Goal: Task Accomplishment & Management: Complete application form

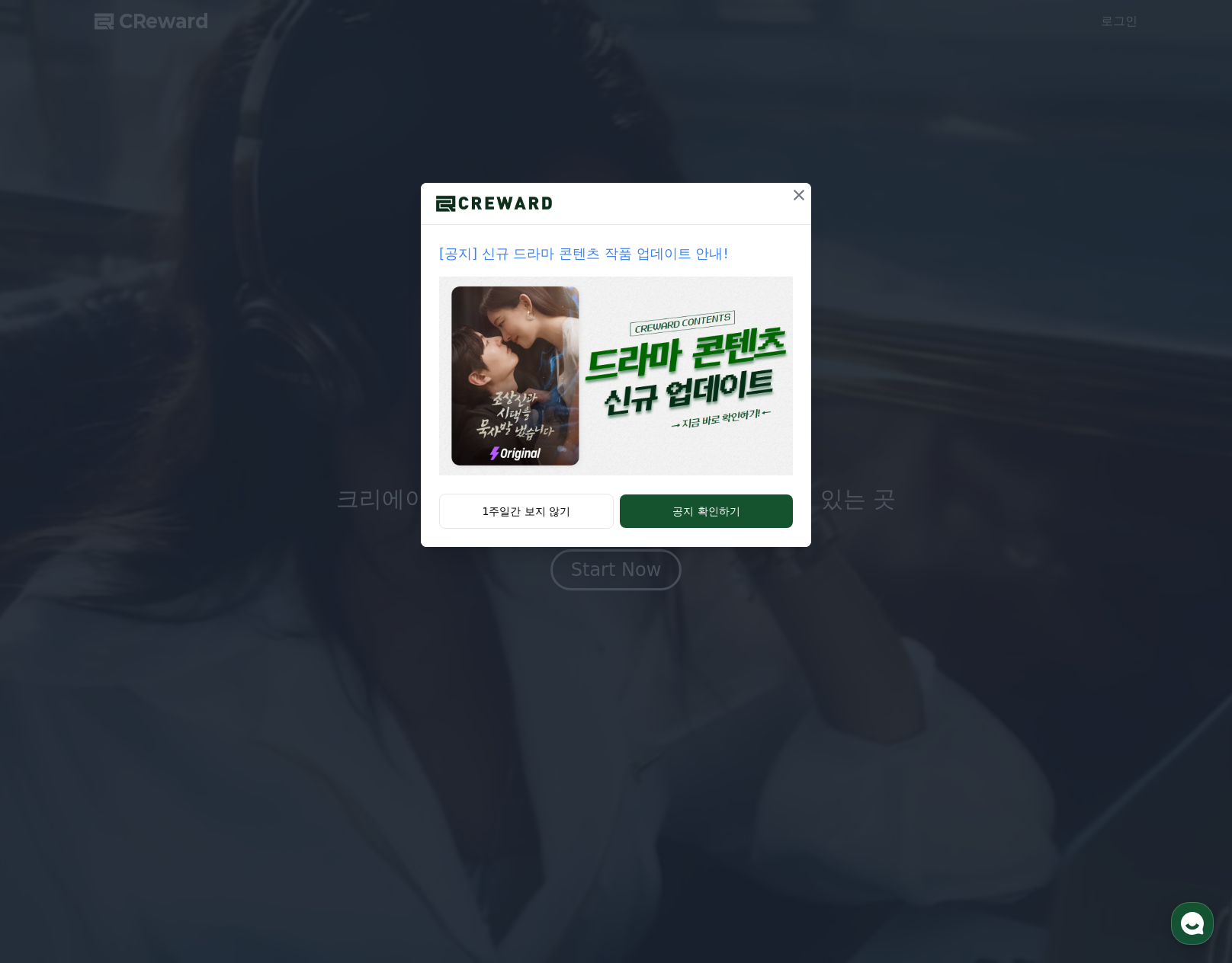
click at [802, 191] on icon at bounding box center [799, 195] width 11 height 11
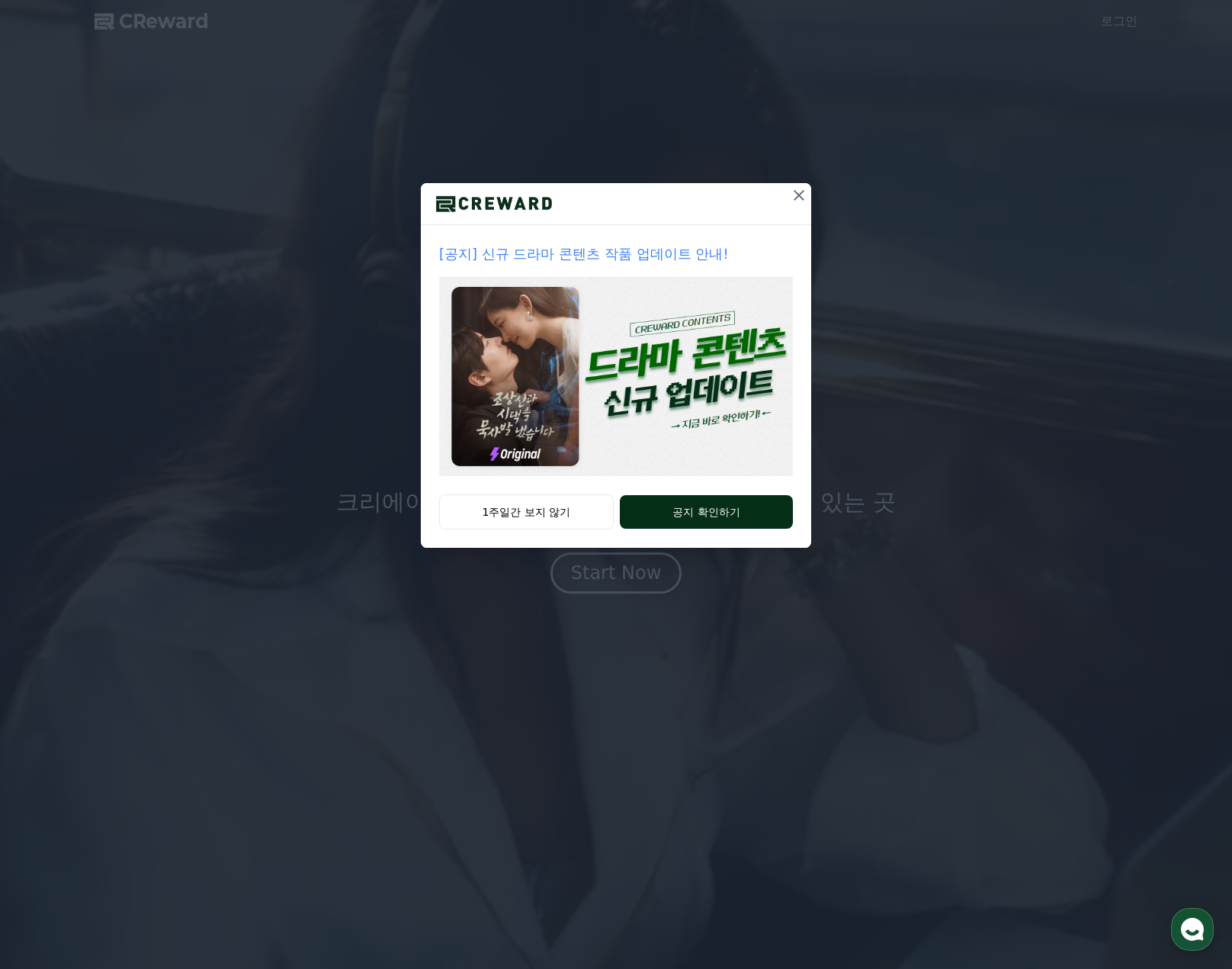
click at [653, 514] on button "공지 확인하기" at bounding box center [706, 511] width 173 height 33
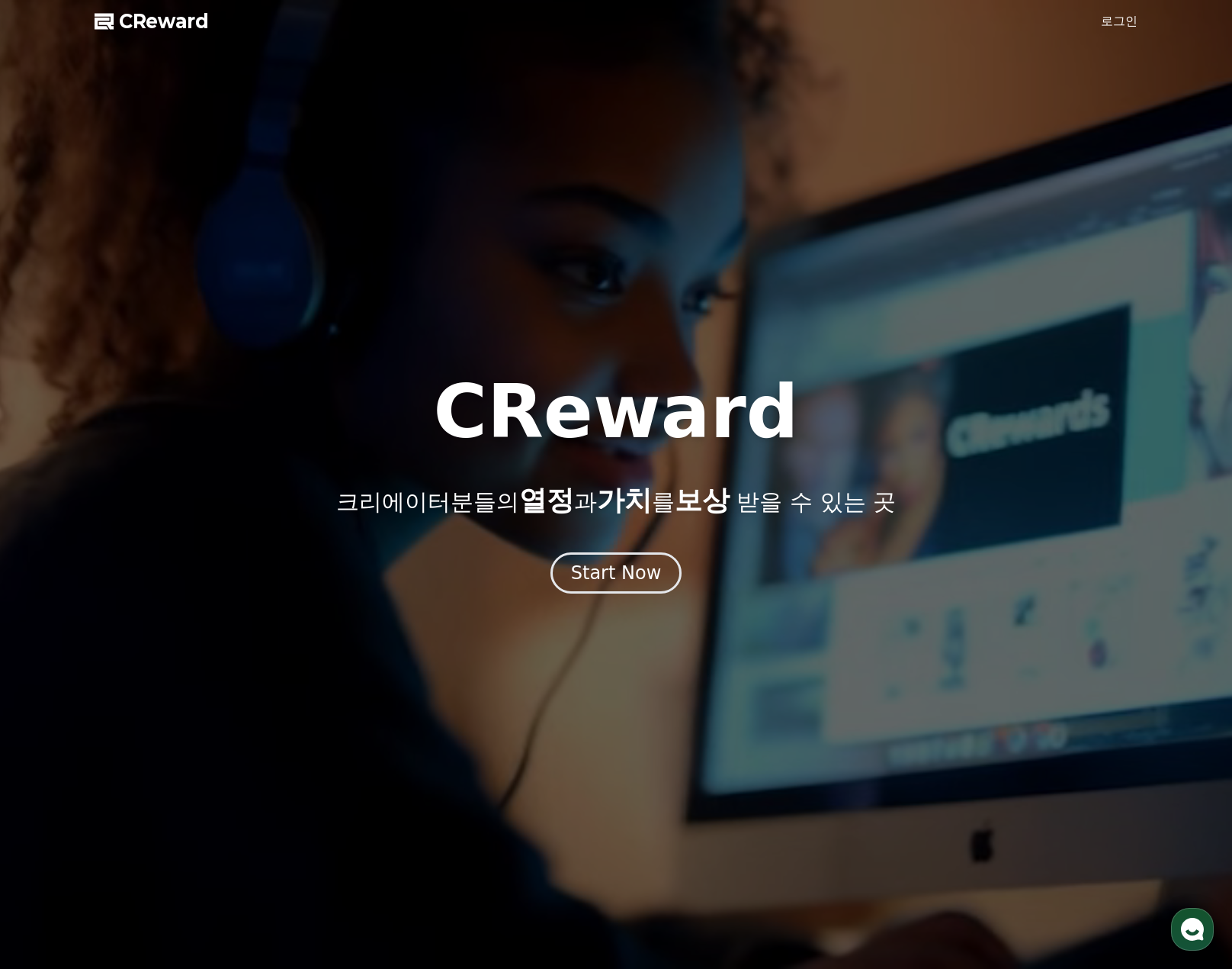
click at [1111, 22] on link "로그인" at bounding box center [1119, 20] width 37 height 18
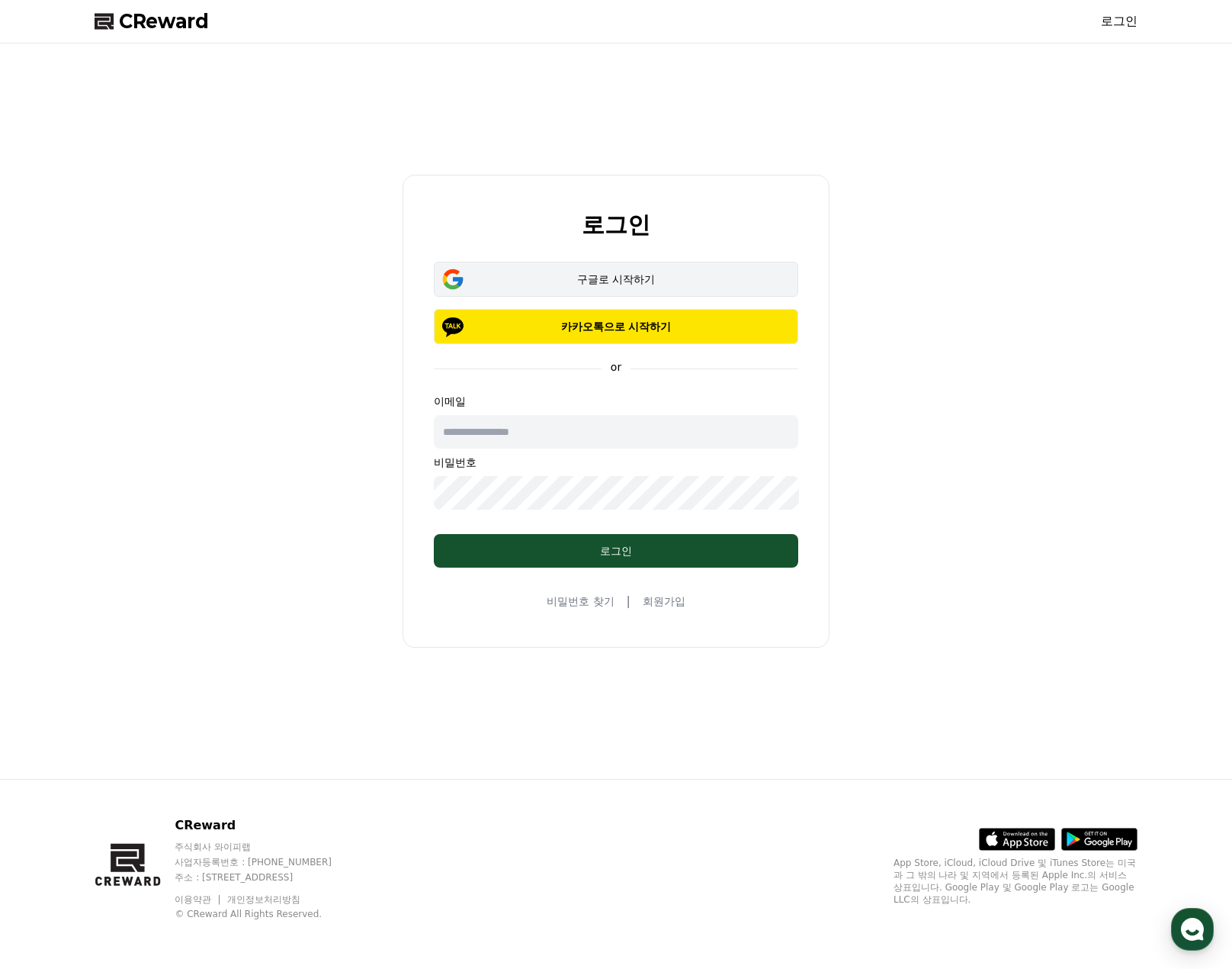
click at [596, 272] on div "구글로 시작하기" at bounding box center [616, 279] width 321 height 15
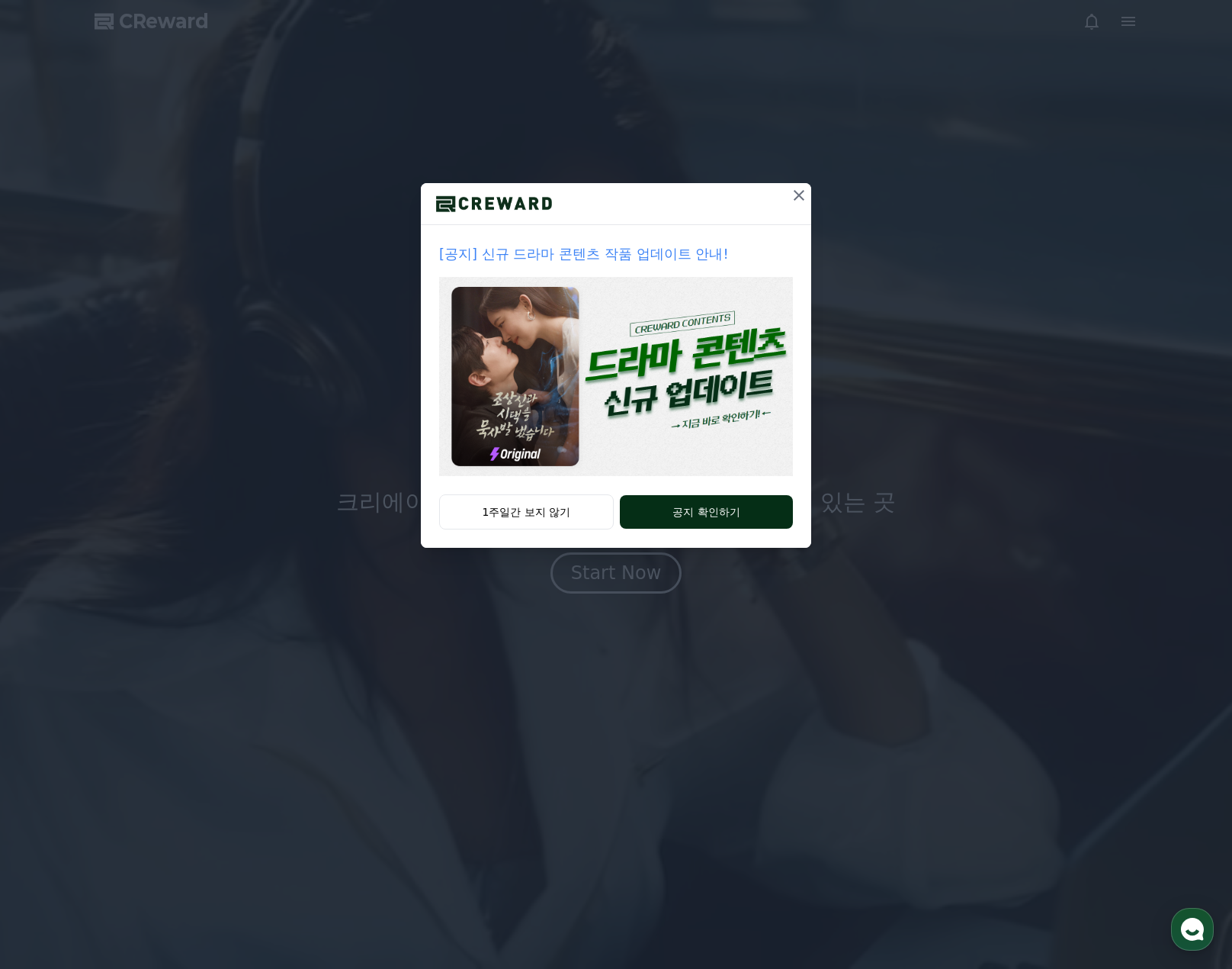
click at [704, 505] on button "공지 확인하기" at bounding box center [706, 511] width 173 height 33
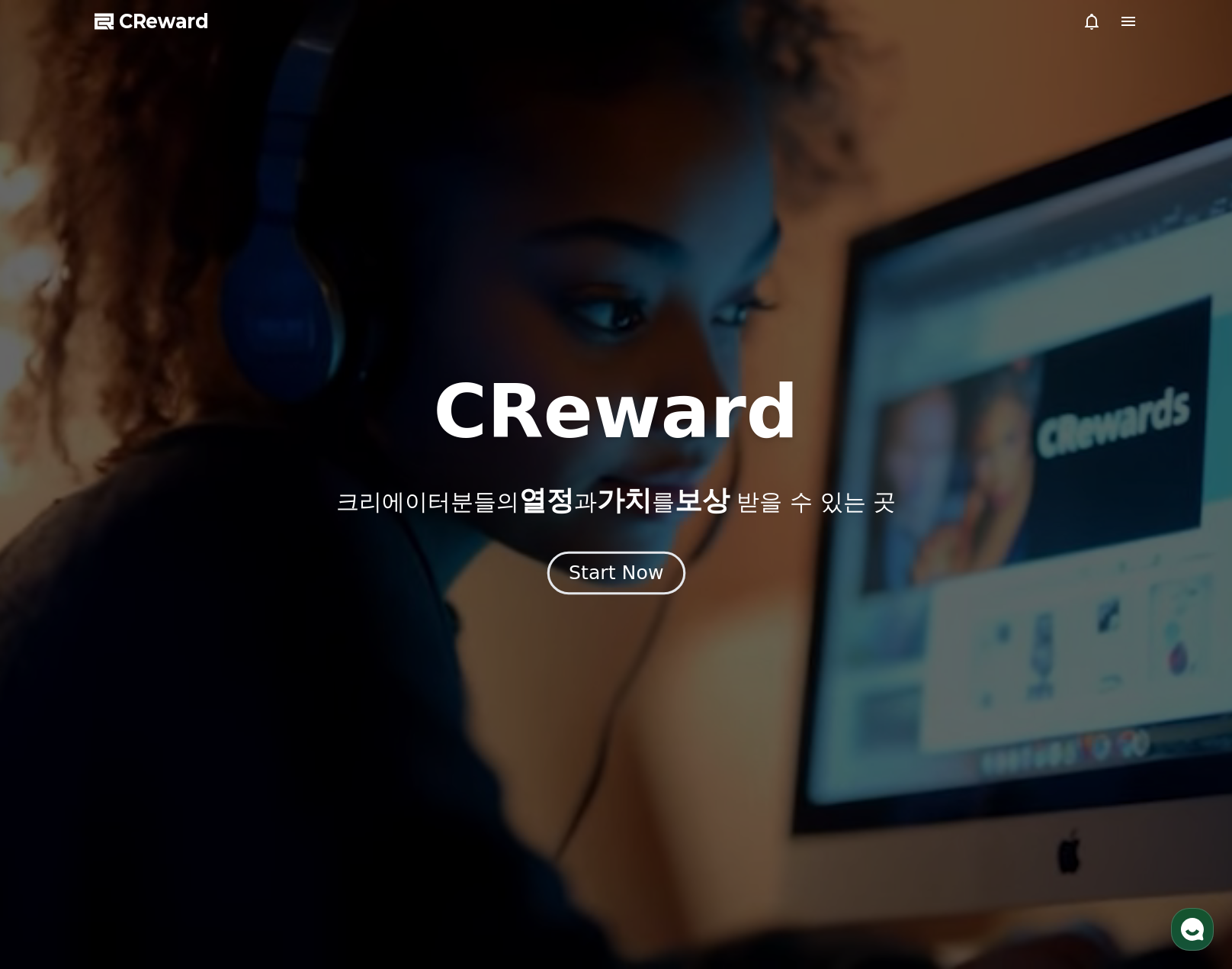
click at [624, 575] on div "Start Now" at bounding box center [616, 572] width 95 height 26
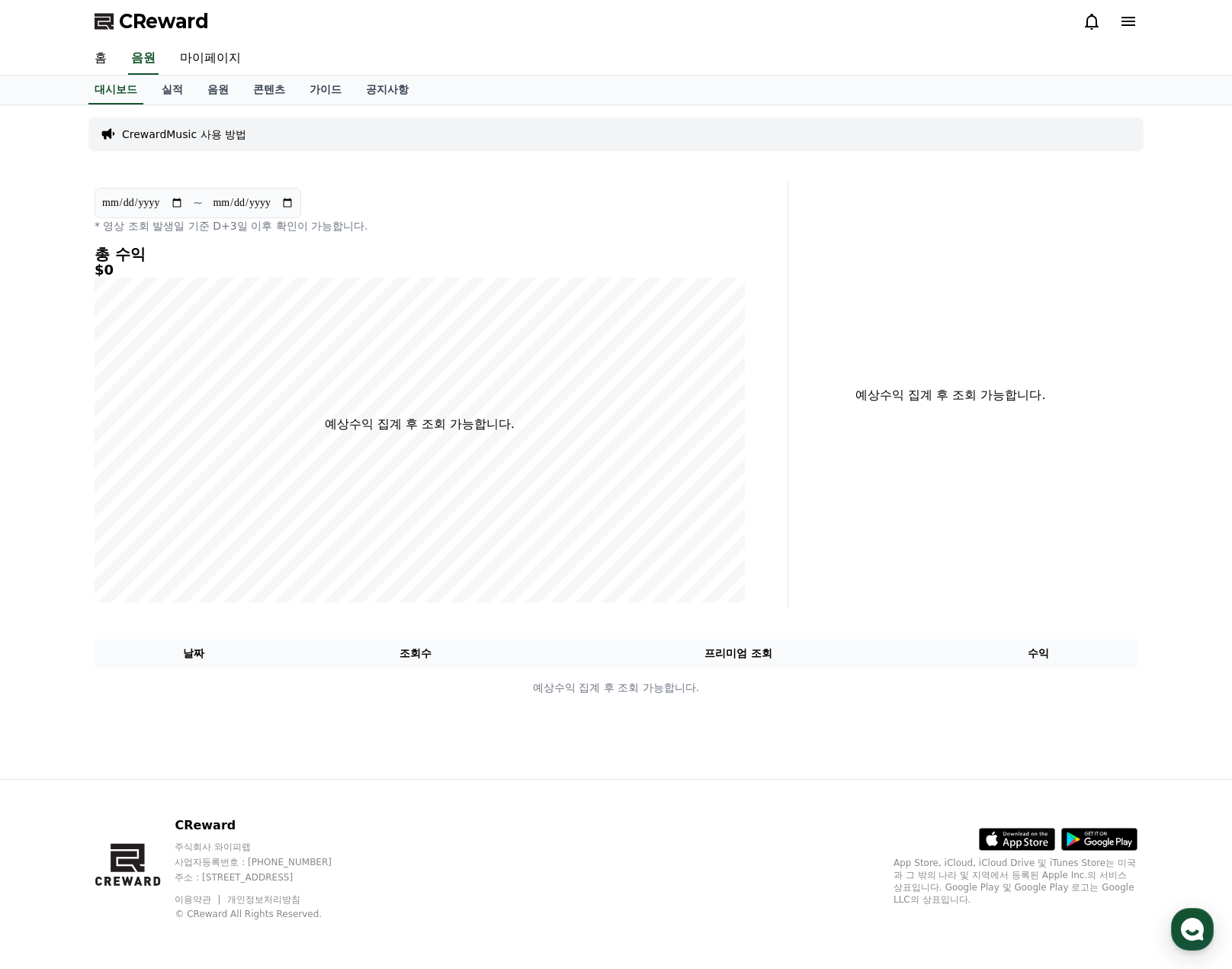
click at [1127, 20] on icon at bounding box center [1128, 20] width 18 height 18
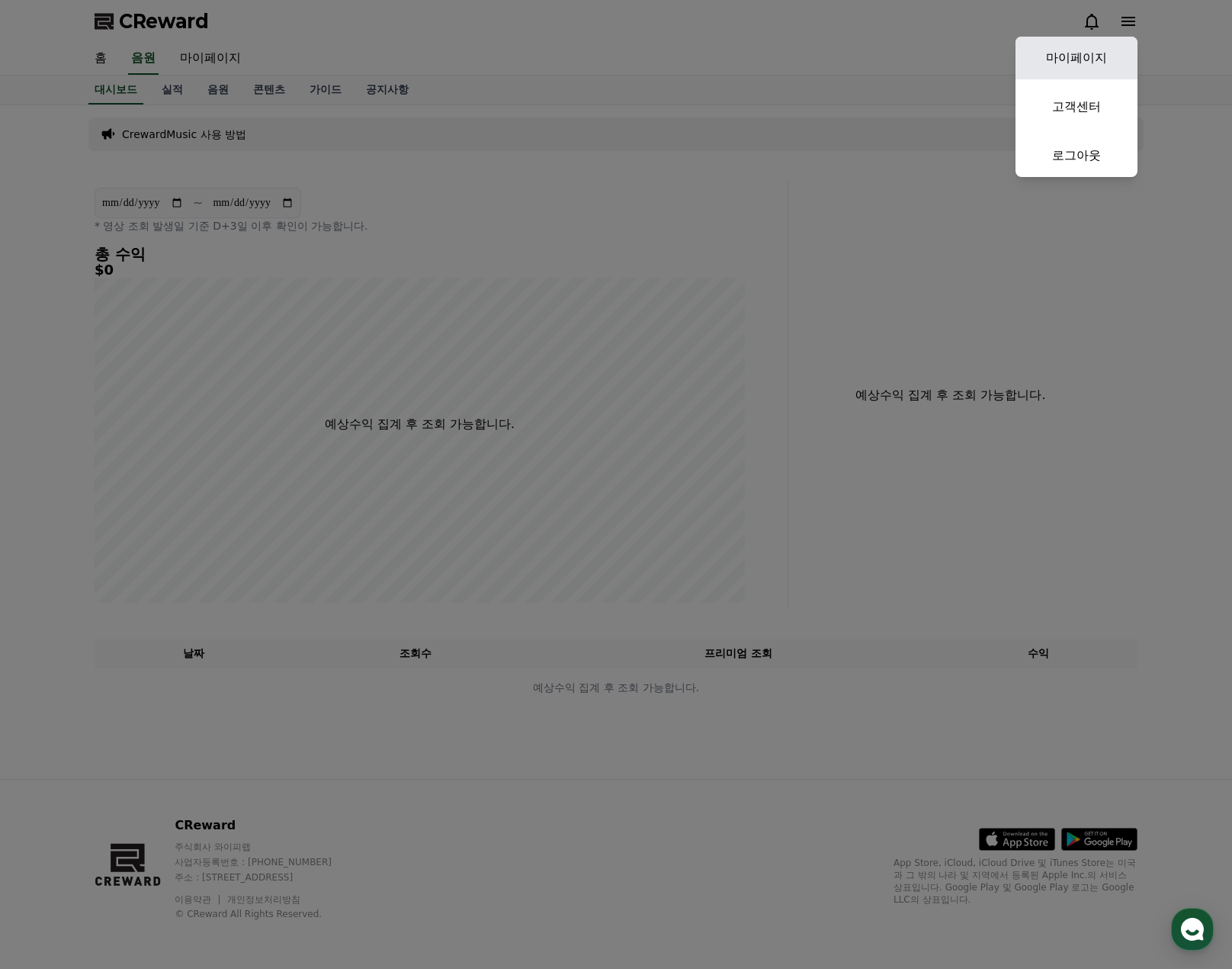
click at [1088, 63] on link "마이페이지" at bounding box center [1076, 58] width 122 height 43
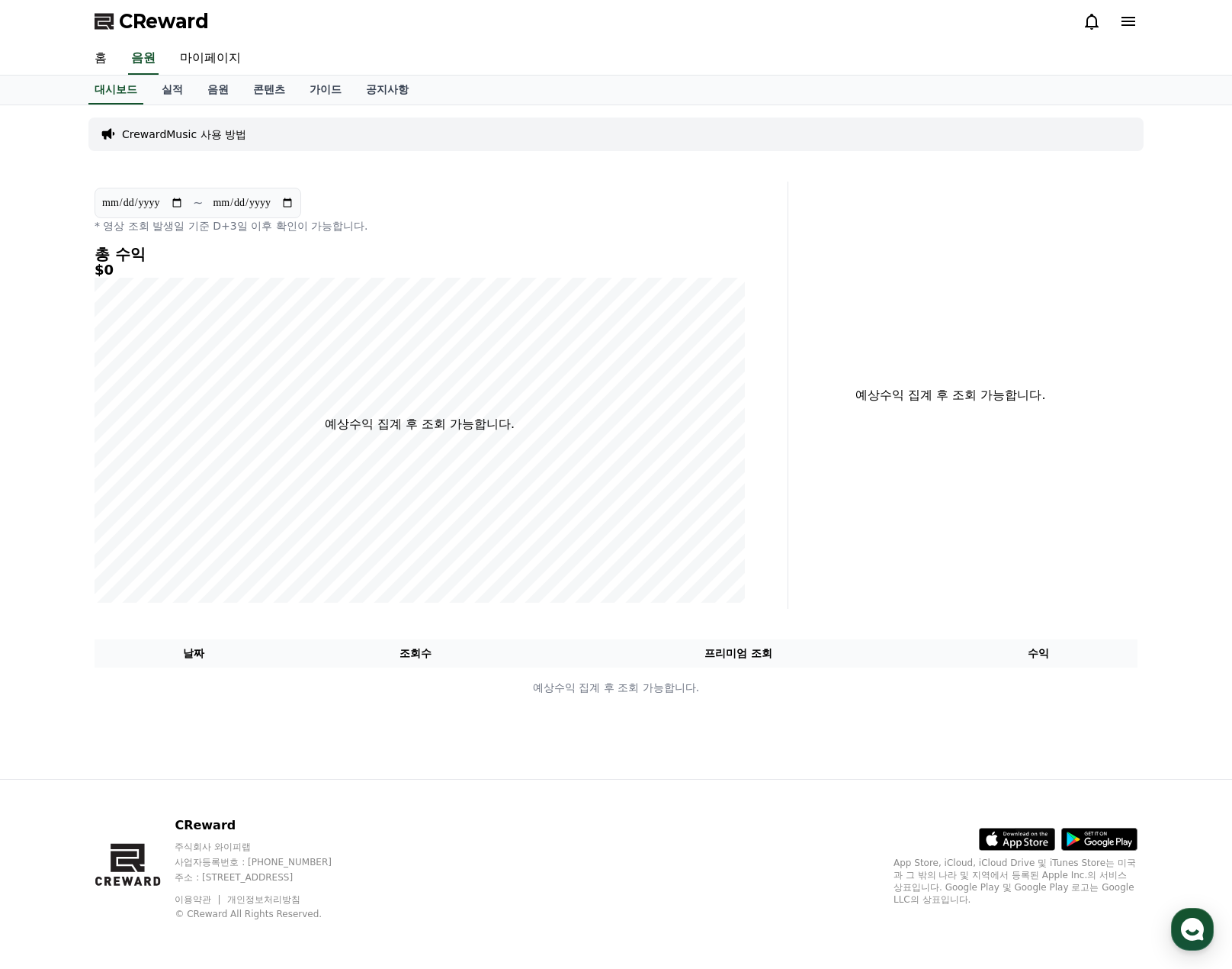
select select "**********"
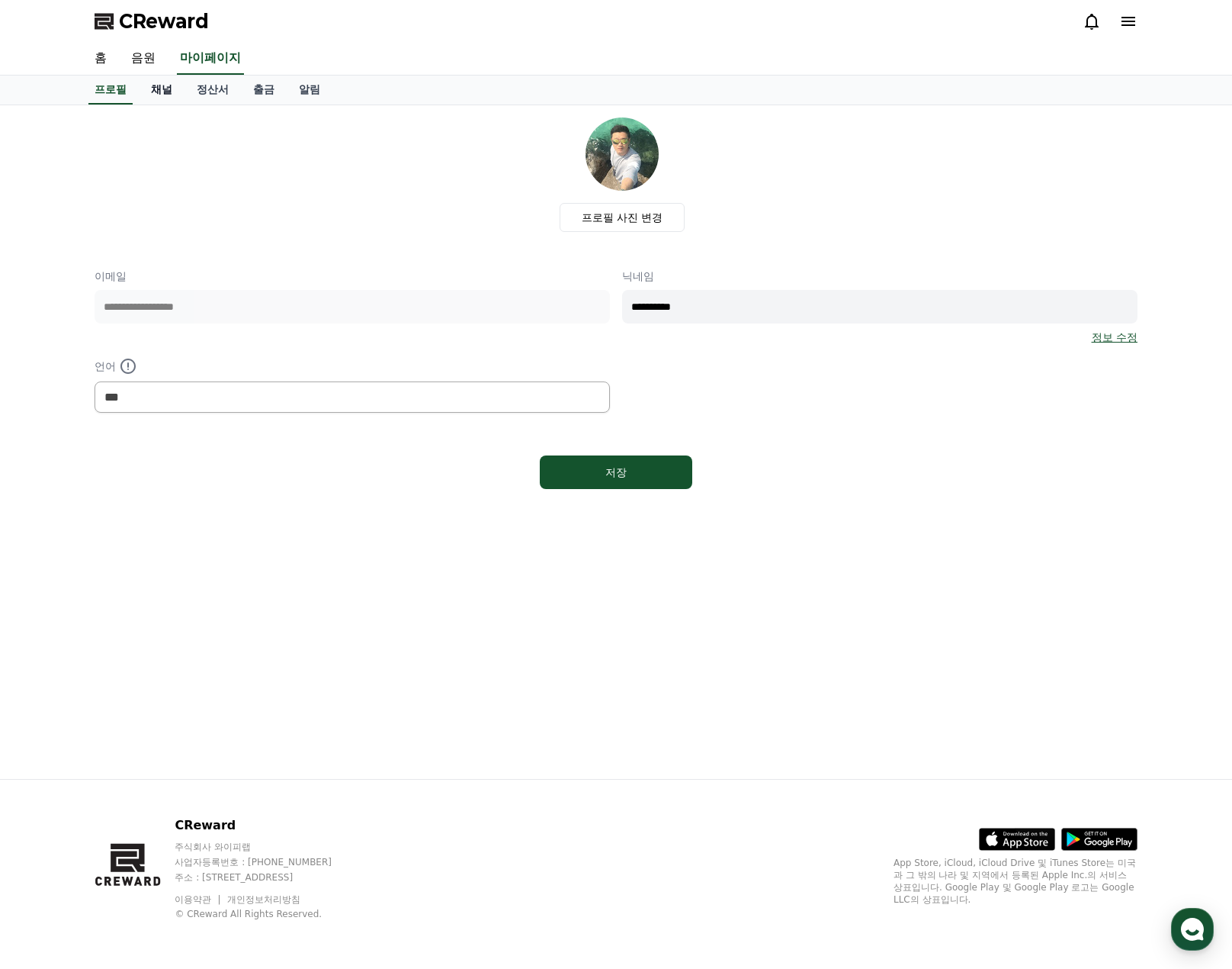
click at [163, 86] on link "채널" at bounding box center [162, 90] width 46 height 29
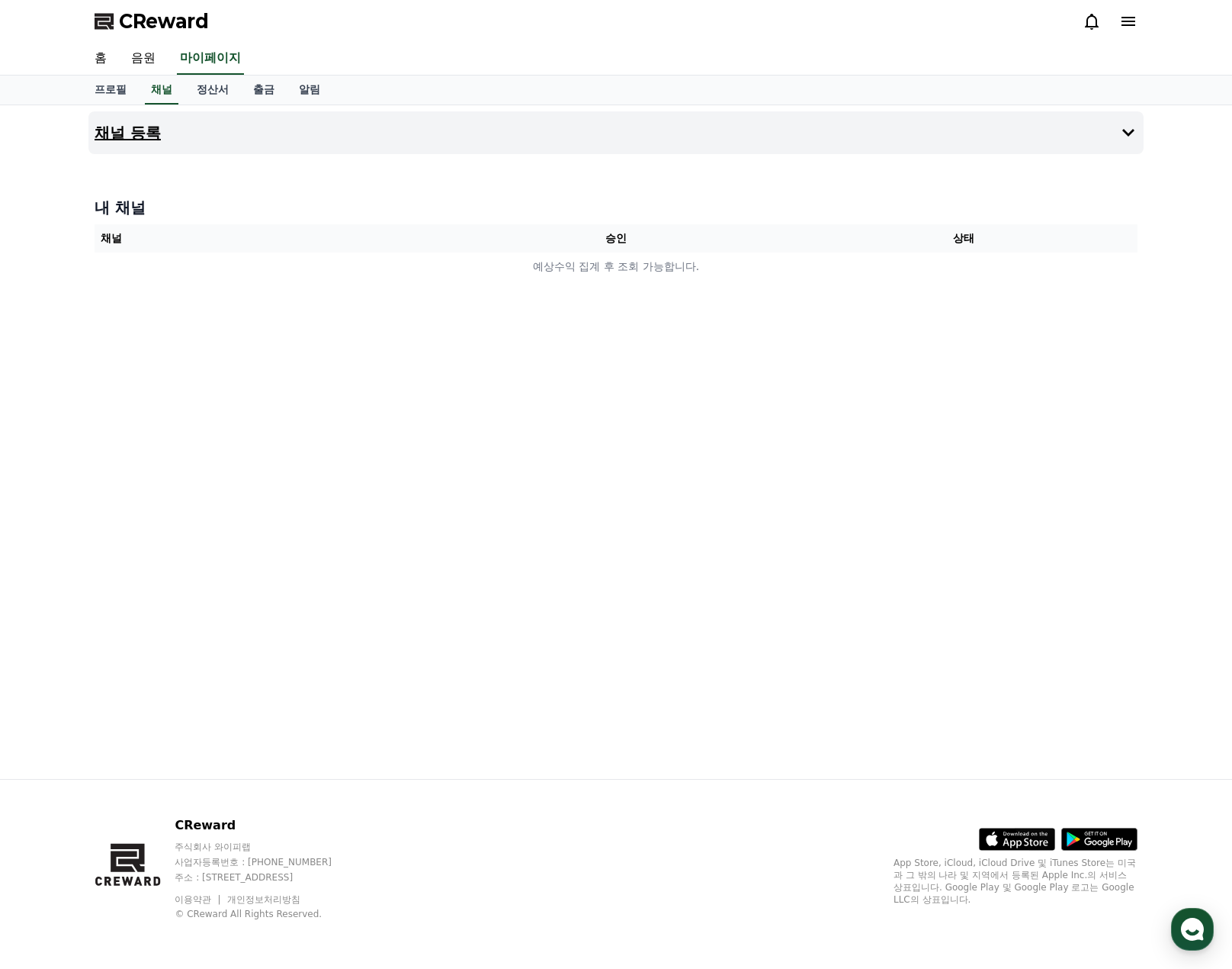
click at [314, 121] on button "채널 등록" at bounding box center [616, 133] width 1056 height 43
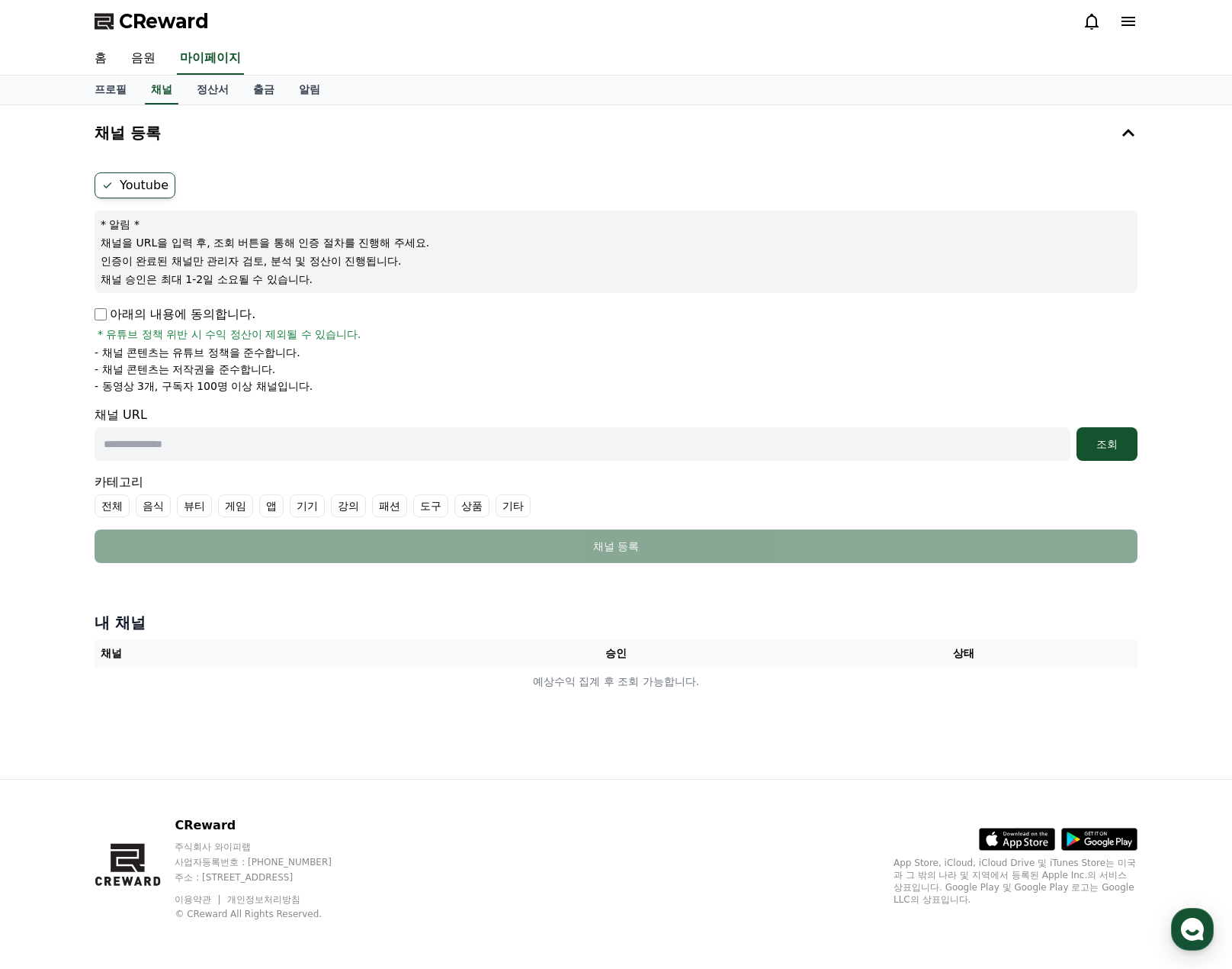
drag, startPoint x: 118, startPoint y: 378, endPoint x: 311, endPoint y: 384, distance: 193.1
click at [309, 384] on li "- 동영상 3개, 구독자 100명 이상 채널입니다." at bounding box center [616, 386] width 1043 height 15
click at [372, 373] on li "- 채널 콘텐츠는 저작권을 준수합니다." at bounding box center [616, 369] width 1043 height 15
click at [451, 753] on div "채널 등록 Youtube * 알림 * 채널을 URL을 입력 후, 조회 버튼을 통해 인증 절차를 진행해 주세요. 인증이 완료된 채널만 관리자 검…" at bounding box center [616, 442] width 1067 height 674
click at [457, 746] on div "채널 등록 Youtube * 알림 * 채널을 URL을 입력 후, 조회 버튼을 통해 인증 절차를 진행해 주세요. 인증이 완료된 채널만 관리자 검…" at bounding box center [616, 442] width 1067 height 674
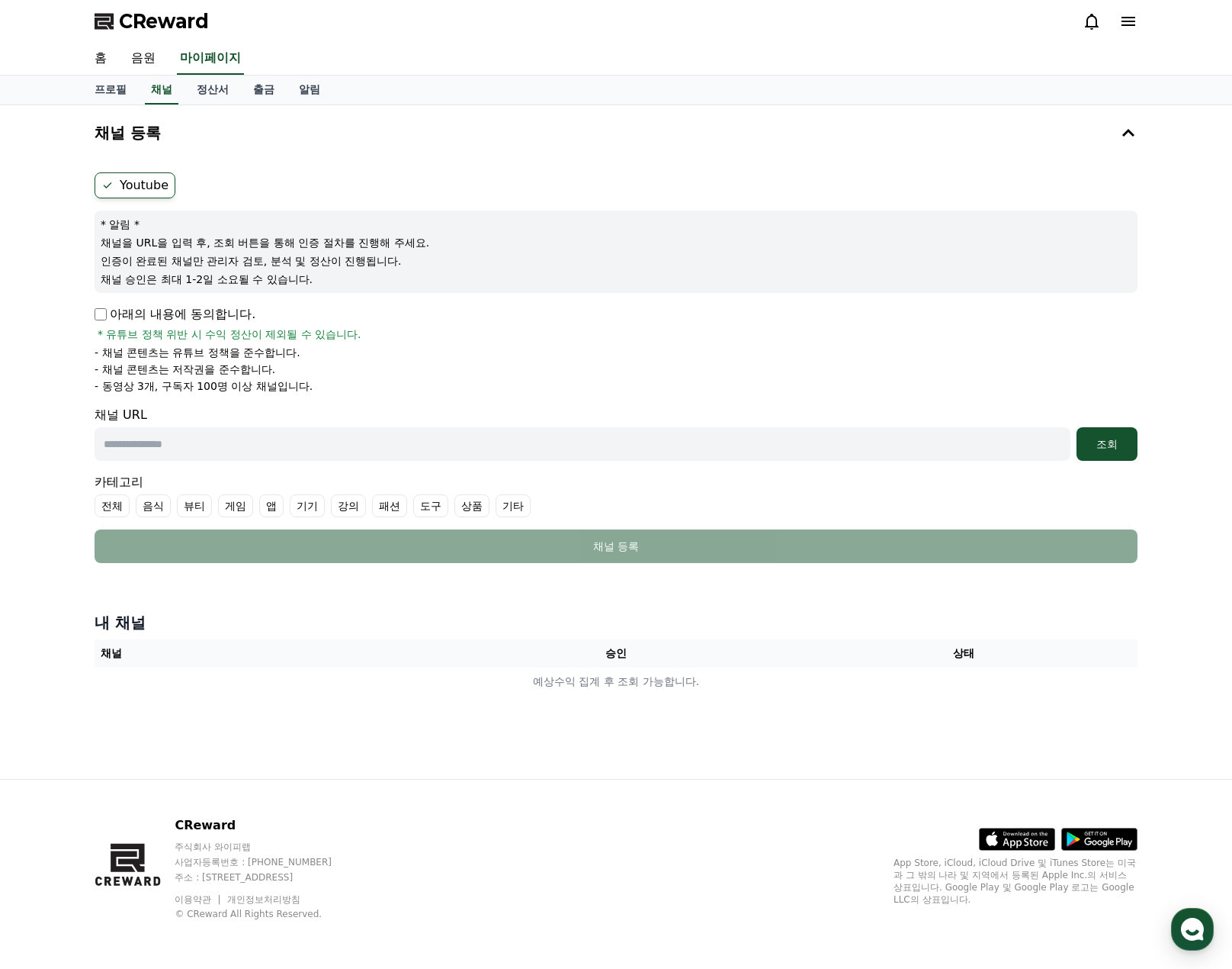
click at [1057, 718] on div "채널 등록 Youtube * 알림 * 채널을 URL을 입력 후, 조회 버튼을 통해 인증 절차를 진행해 주세요. 인증이 완료된 채널만 관리자 검…" at bounding box center [616, 442] width 1067 height 674
click at [1063, 730] on div "채널 등록 Youtube * 알림 * 채널을 URL을 입력 후, 조회 버튼을 통해 인증 절차를 진행해 주세요. 인증이 완료된 채널만 관리자 검…" at bounding box center [616, 442] width 1067 height 674
click at [655, 346] on li "- 채널 콘텐츠는 유튜브 정책을 준수합니다." at bounding box center [616, 352] width 1043 height 15
click at [471, 175] on ul "Youtube" at bounding box center [616, 185] width 1043 height 26
drag, startPoint x: 49, startPoint y: 24, endPoint x: 1067, endPoint y: 734, distance: 1241.1
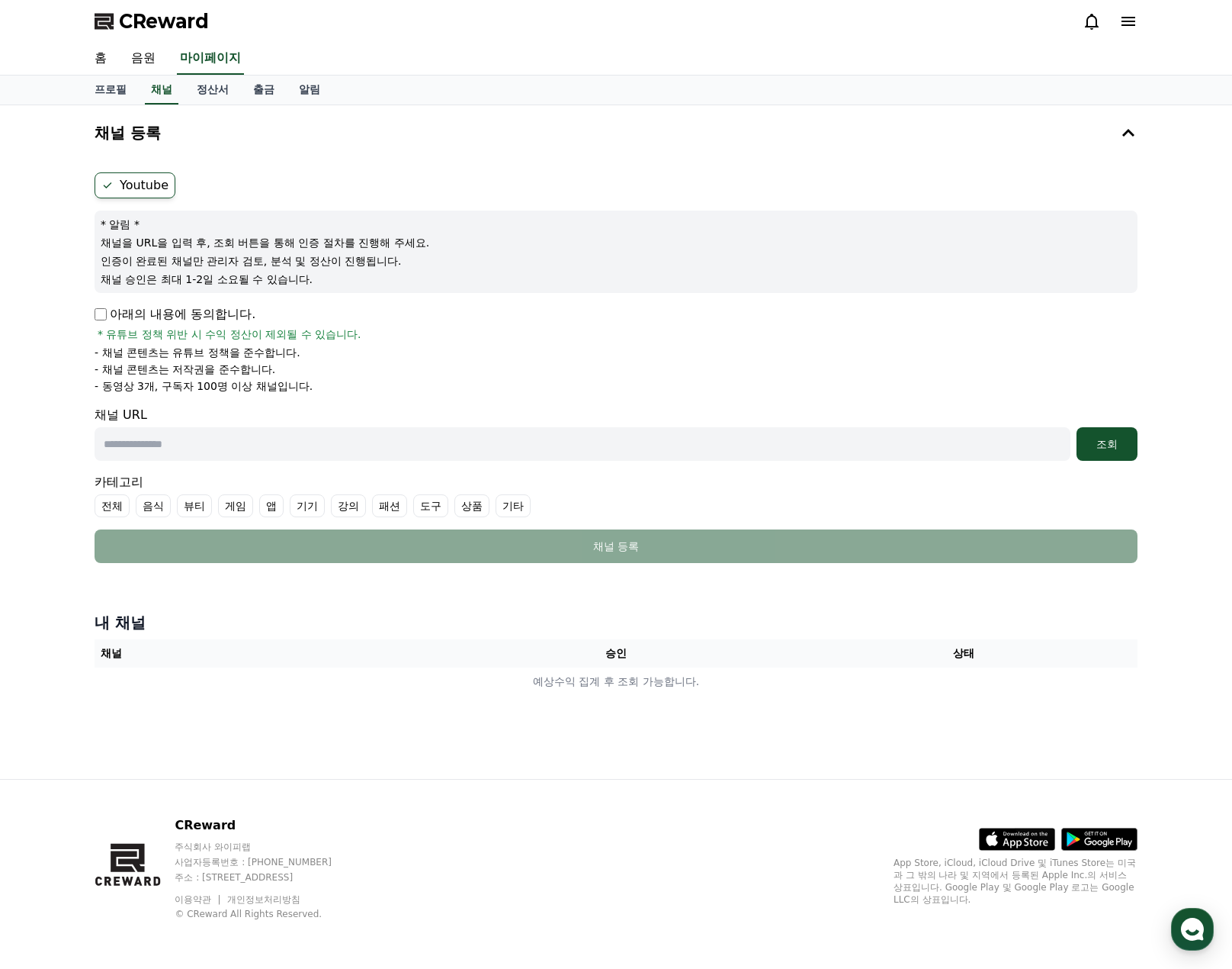
click at [1067, 734] on div "CReward 홈 음원 마이페이지 프로필 채널 정산서 출금 알림 채널 등록 Youtube * 알림 * 채널을 URL을 입력 후, 조회 버튼을 …" at bounding box center [616, 484] width 1232 height 969
click at [1067, 734] on div "채널 등록 Youtube * 알림 * 채널을 URL을 입력 후, 조회 버튼을 통해 인증 절차를 진행해 주세요. 인증이 완료된 채널만 관리자 검…" at bounding box center [616, 442] width 1067 height 674
drag, startPoint x: 1119, startPoint y: 740, endPoint x: 83, endPoint y: 20, distance: 1261.6
click at [83, 20] on div "CReward 홈 음원 마이페이지 프로필 채널 정산서 출금 알림 채널 등록 Youtube * 알림 * 채널을 URL을 입력 후, 조회 버튼을 …" at bounding box center [616, 484] width 1232 height 969
click at [69, 16] on div "CReward" at bounding box center [616, 21] width 1232 height 43
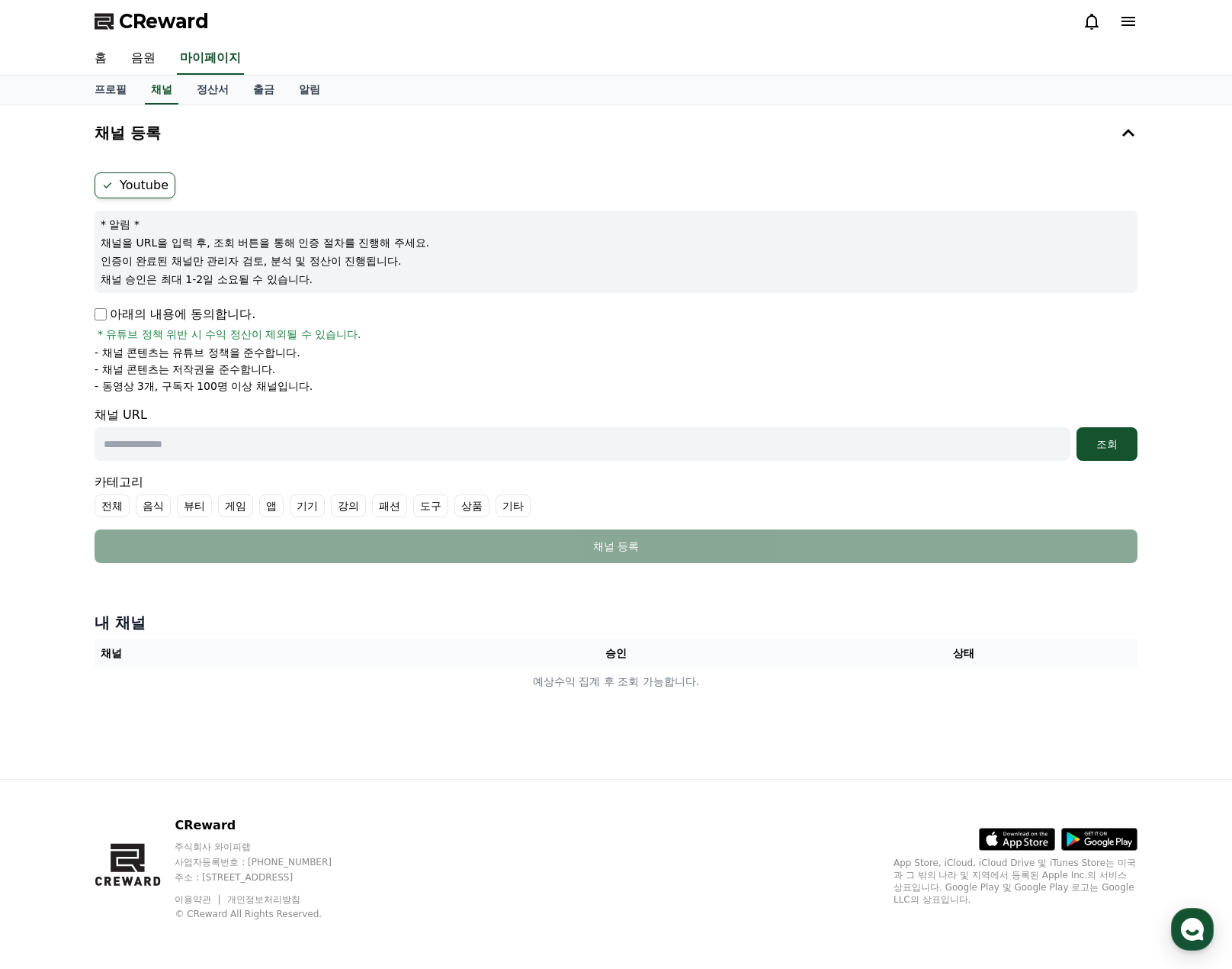
drag, startPoint x: 54, startPoint y: 18, endPoint x: 957, endPoint y: 715, distance: 1140.7
click at [957, 715] on div "CReward 홈 음원 마이페이지 프로필 채널 정산서 출금 알림 채널 등록 Youtube * 알림 * 채널을 URL을 입력 후, 조회 버튼을 …" at bounding box center [616, 484] width 1232 height 969
click at [958, 715] on div "채널 등록 Youtube * 알림 * 채널을 URL을 입력 후, 조회 버튼을 통해 인증 절차를 진행해 주세요. 인증이 완료된 채널만 관리자 검…" at bounding box center [616, 442] width 1067 height 674
drag, startPoint x: 1098, startPoint y: 726, endPoint x: 66, endPoint y: 33, distance: 1243.1
click at [77, 38] on div "CReward 홈 음원 마이페이지 프로필 채널 정산서 출금 알림 채널 등록 Youtube * 알림 * 채널을 URL을 입력 후, 조회 버튼을 …" at bounding box center [616, 484] width 1232 height 969
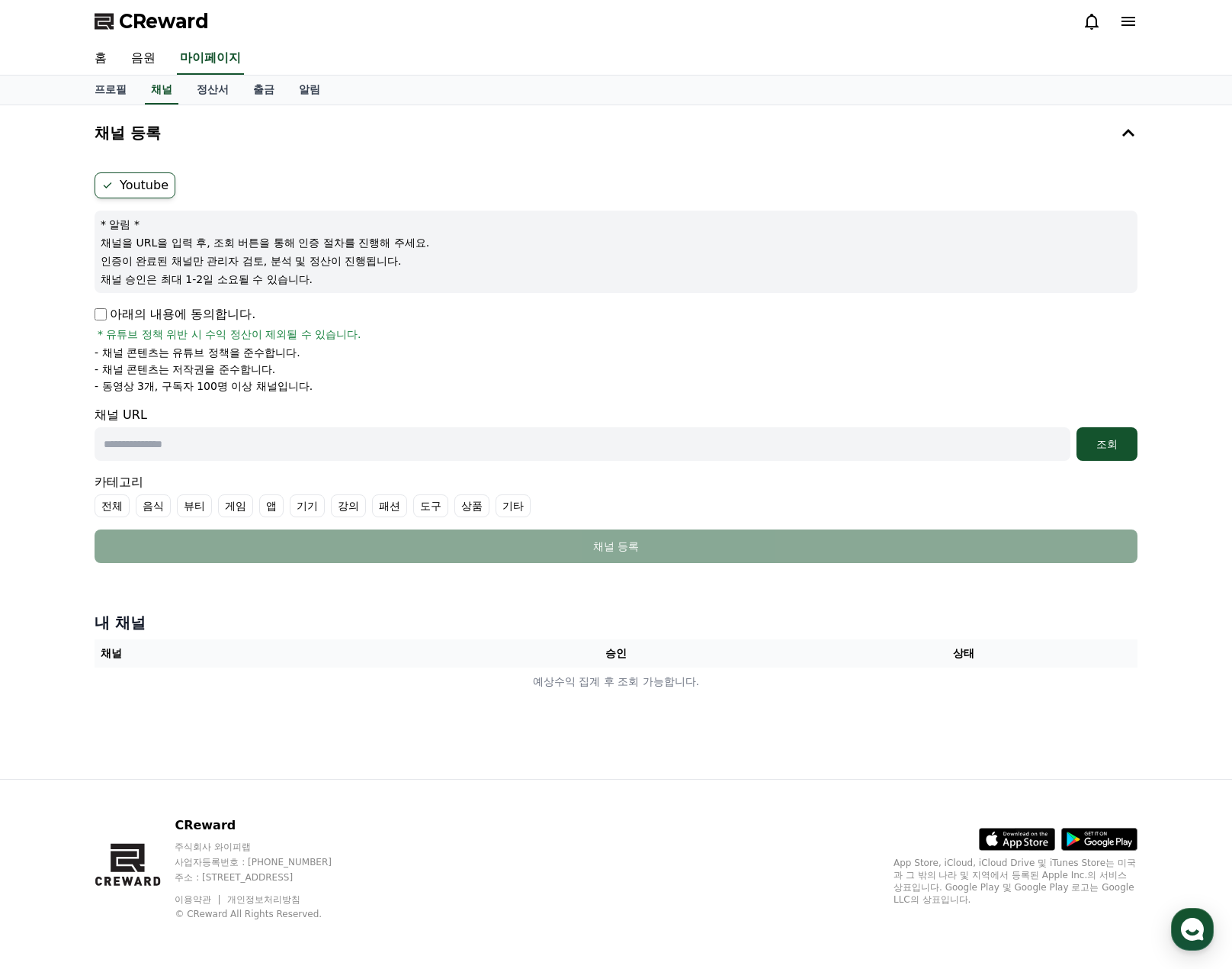
click at [63, 32] on div "CReward" at bounding box center [616, 21] width 1232 height 43
click at [659, 398] on form "Youtube * 알림 * 채널을 URL을 입력 후, 조회 버튼을 통해 인증 절차를 진행해 주세요. 인증이 완료된 채널만 관리자 검토, 분석 …" at bounding box center [616, 368] width 1043 height 391
click at [909, 375] on li "- 채널 콘텐츠는 저작권을 준수합니다." at bounding box center [616, 369] width 1043 height 15
drag, startPoint x: 329, startPoint y: 384, endPoint x: 75, endPoint y: 316, distance: 262.9
click at [75, 316] on div "채널 등록 Youtube * 알림 * 채널을 URL을 입력 후, 조회 버튼을 통해 인증 절차를 진행해 주세요. 인증이 완료된 채널만 관리자 검…" at bounding box center [616, 442] width 1232 height 674
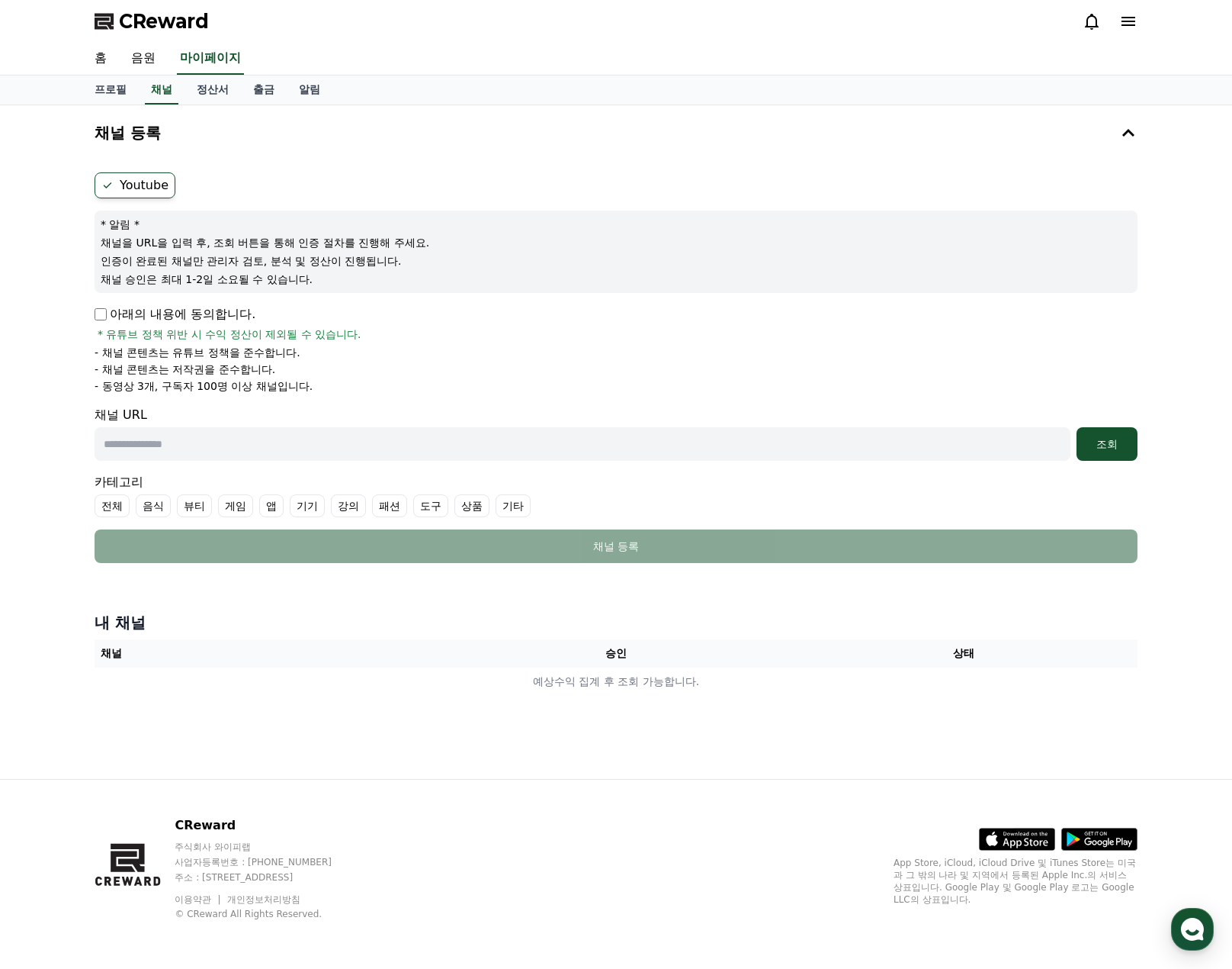
click at [59, 322] on div "채널 등록 Youtube * 알림 * 채널을 URL을 입력 후, 조회 버튼을 통해 인증 절차를 진행해 주세요. 인증이 완료된 채널만 관리자 검…" at bounding box center [616, 442] width 1232 height 674
